Goal: Find specific page/section: Find specific page/section

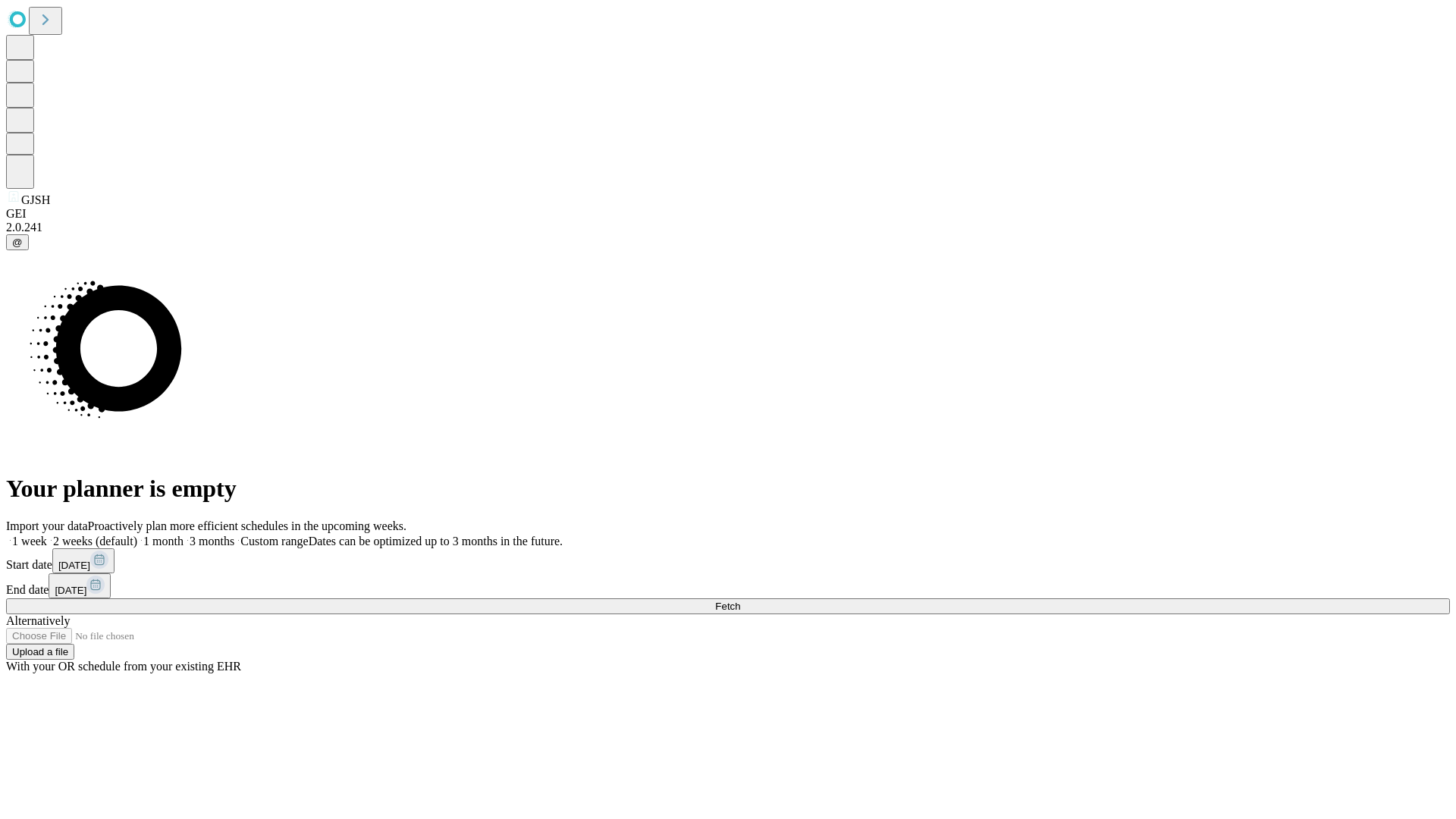
click at [740, 601] on span "Fetch" at bounding box center [727, 606] width 25 height 12
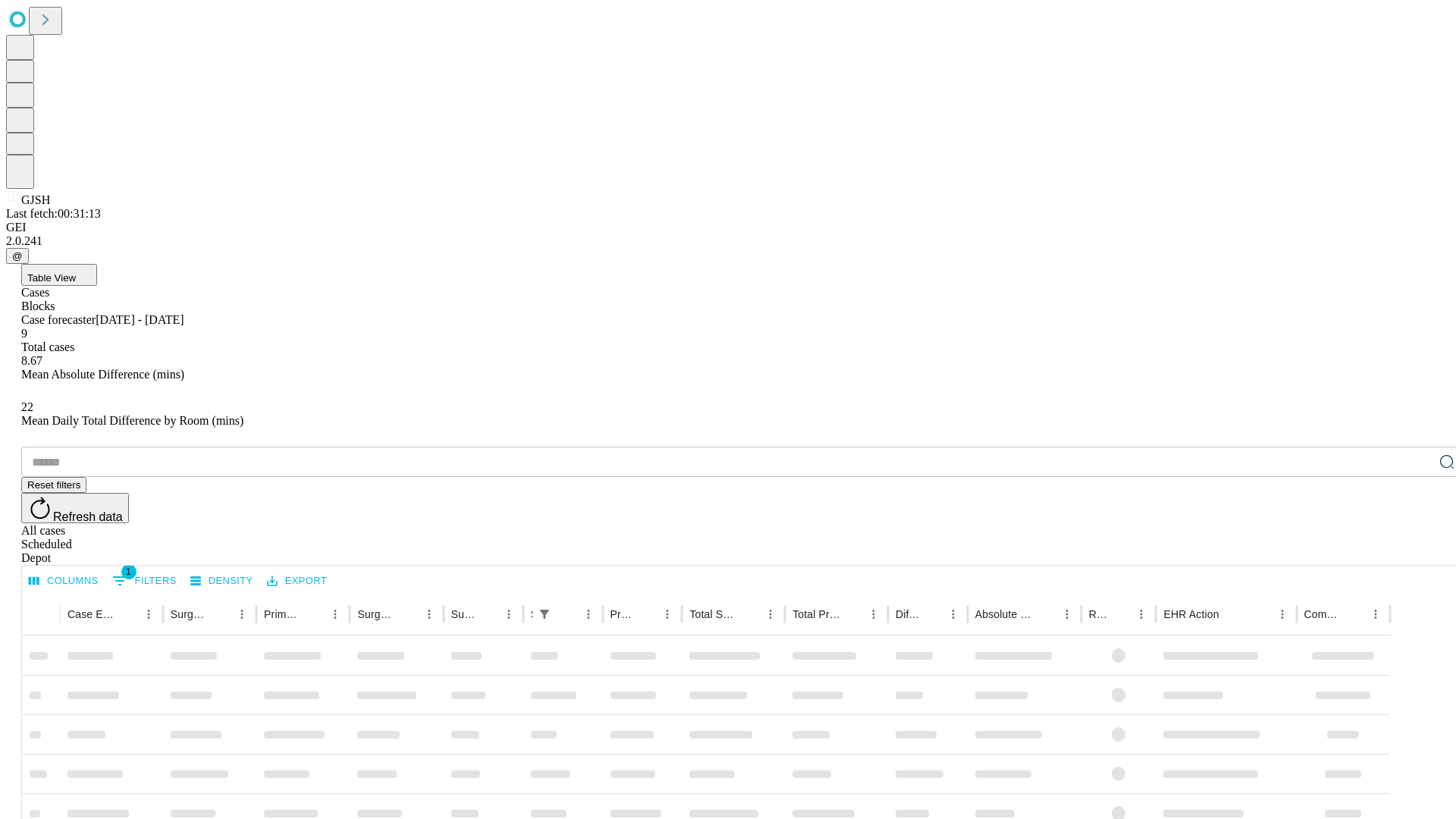
click at [76, 272] on span "Table View" at bounding box center [51, 278] width 49 height 12
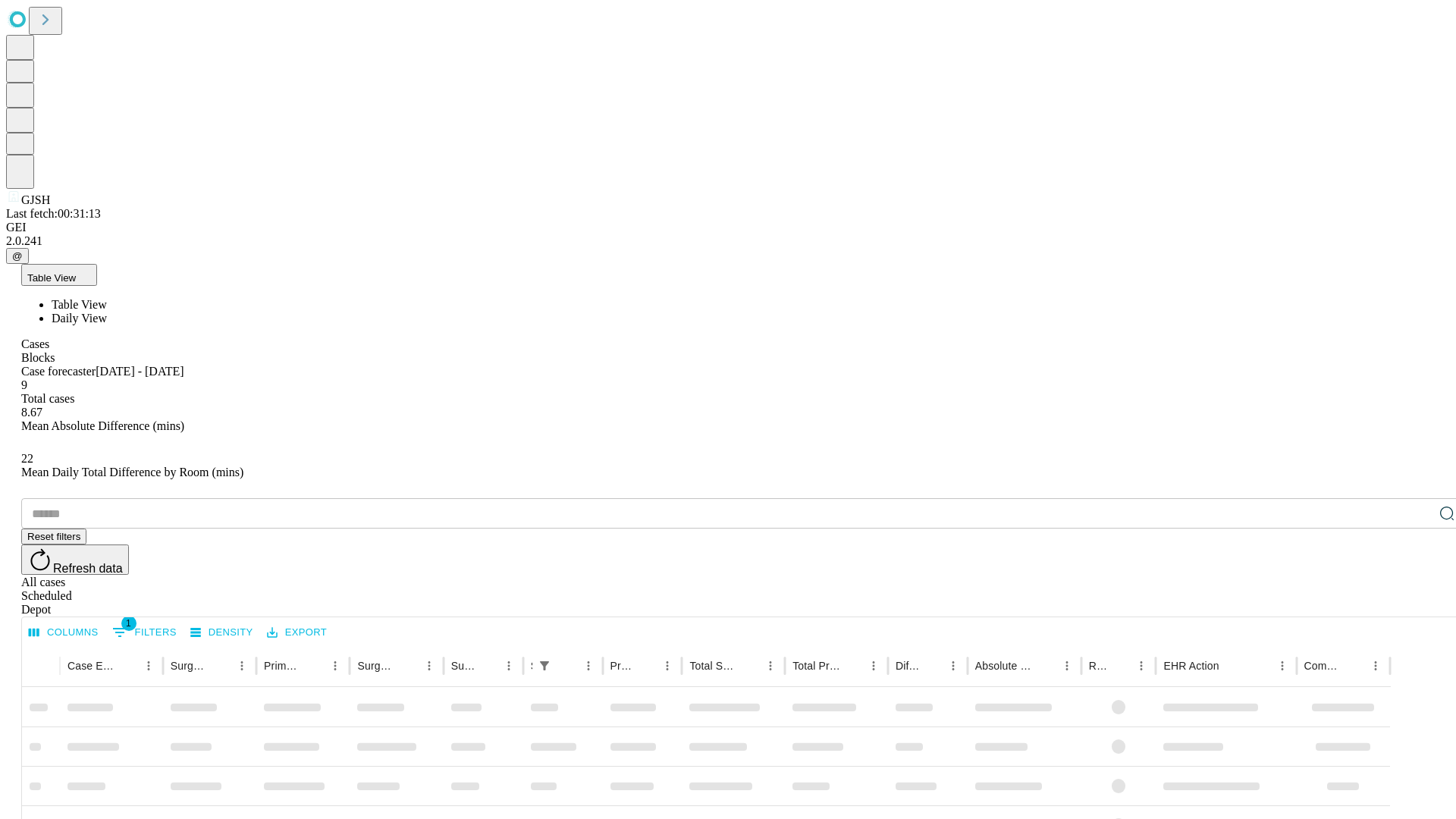
click at [107, 312] on span "Daily View" at bounding box center [79, 318] width 55 height 13
